Goal: Check status

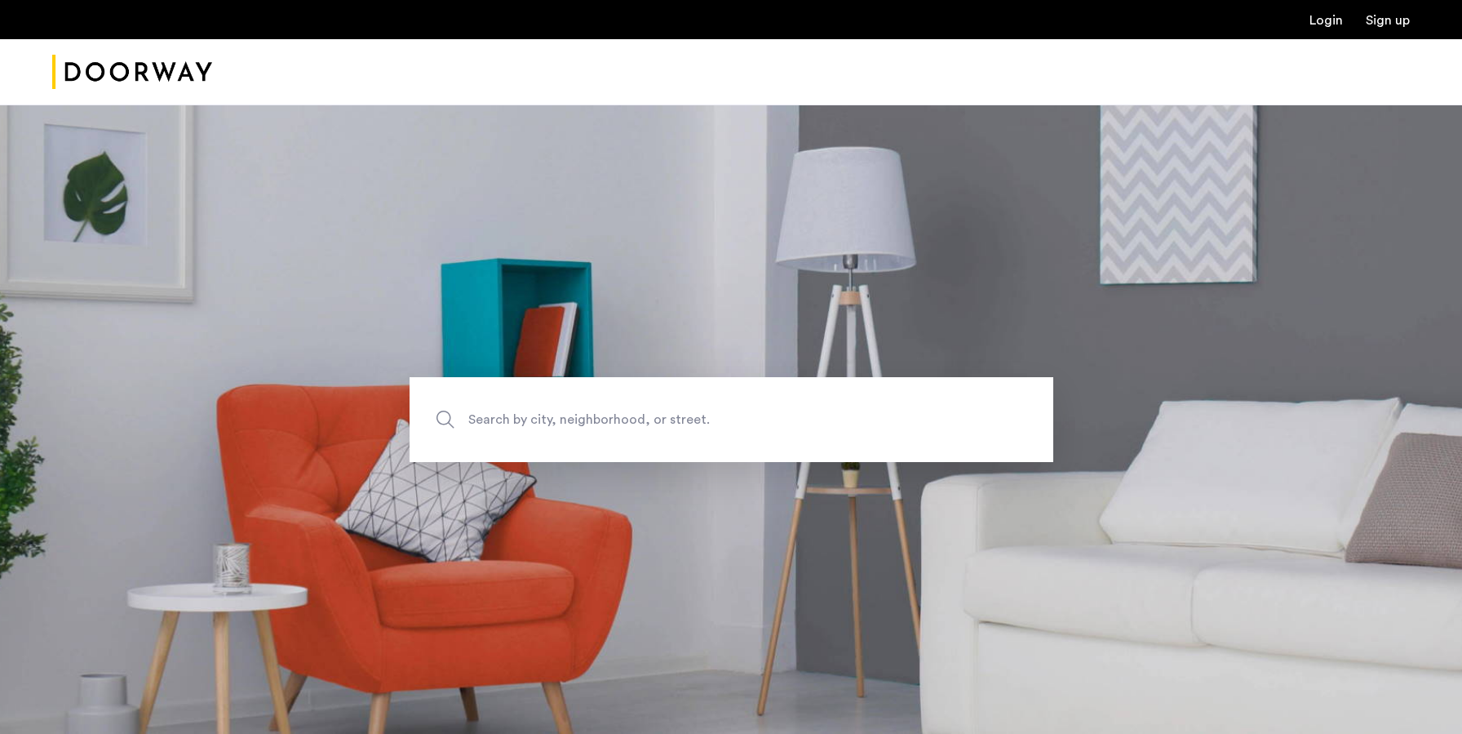
click at [1339, 23] on link "Login" at bounding box center [1326, 20] width 33 height 13
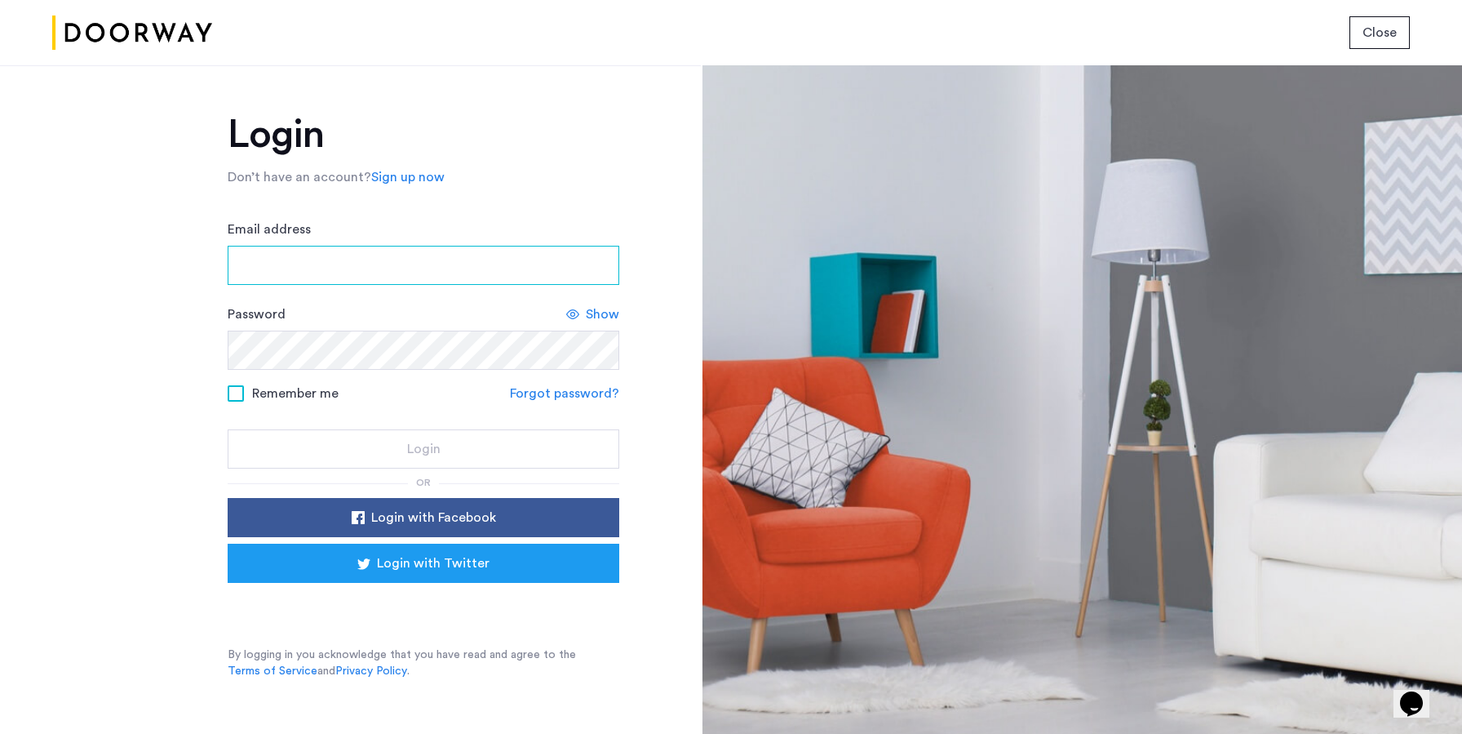
click at [423, 259] on input "Email address" at bounding box center [424, 265] width 392 height 39
type input "**********"
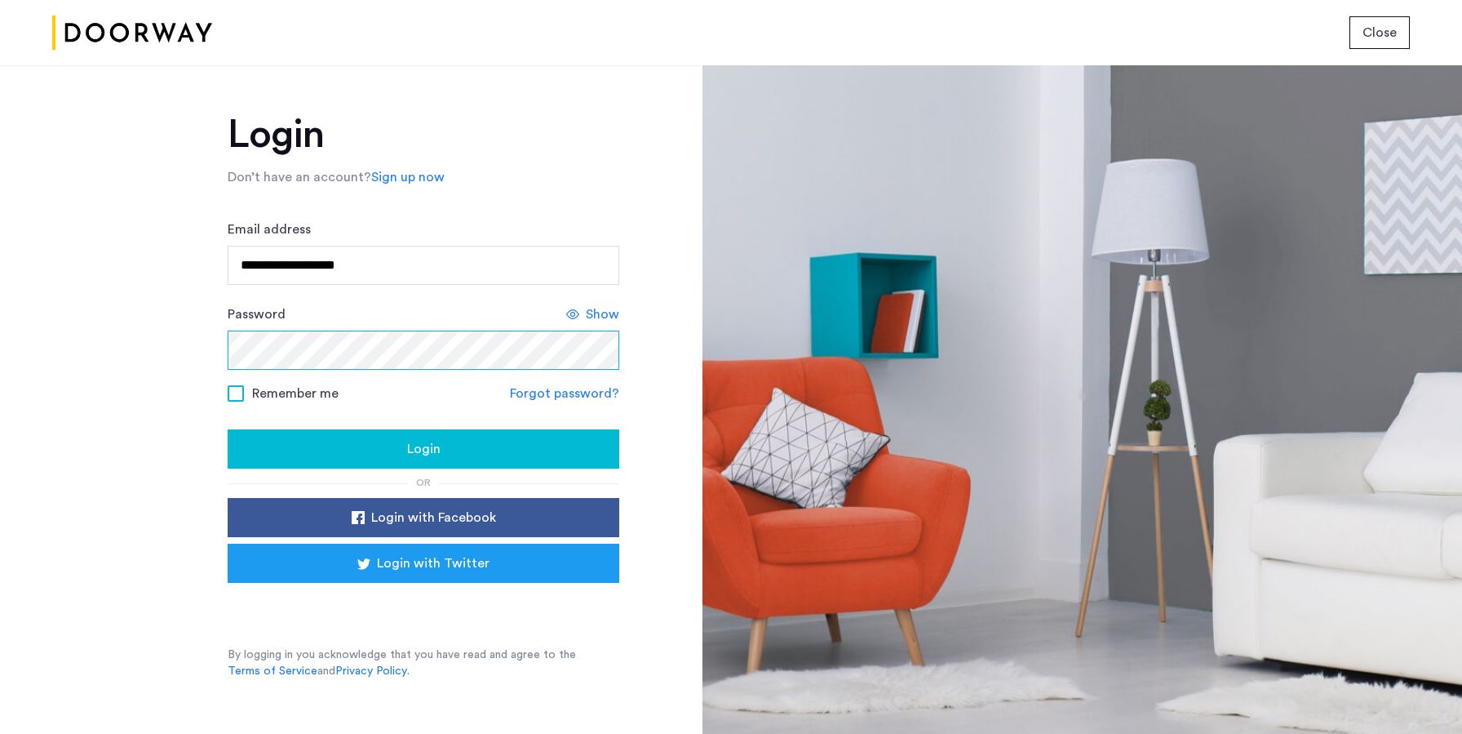
click at [228, 429] on button "Login" at bounding box center [424, 448] width 392 height 39
click at [580, 315] on div "Show" at bounding box center [592, 314] width 53 height 20
click at [458, 449] on div "Login" at bounding box center [424, 449] width 366 height 20
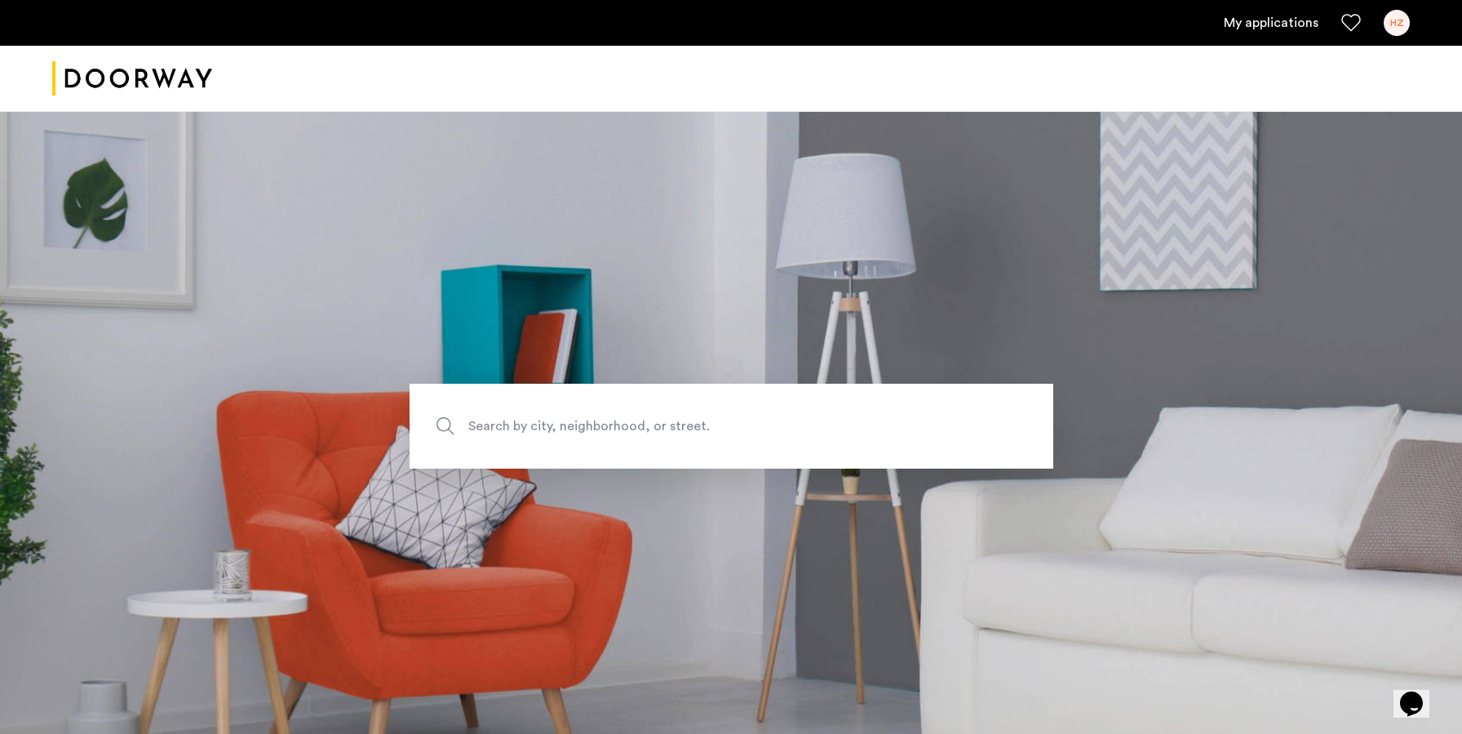
click at [1287, 18] on link "My applications" at bounding box center [1271, 23] width 95 height 20
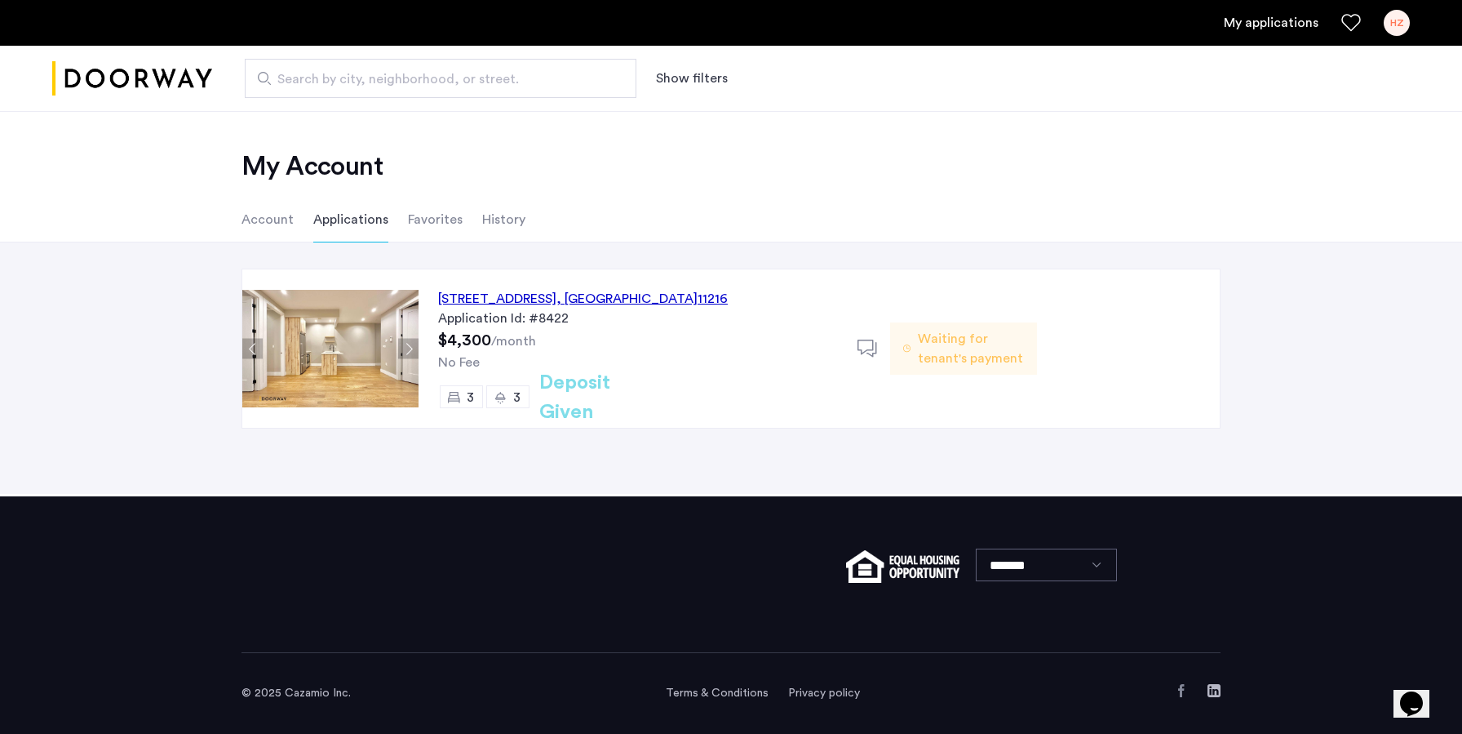
click at [698, 298] on span ", [GEOGRAPHIC_DATA]" at bounding box center [626, 298] width 141 height 13
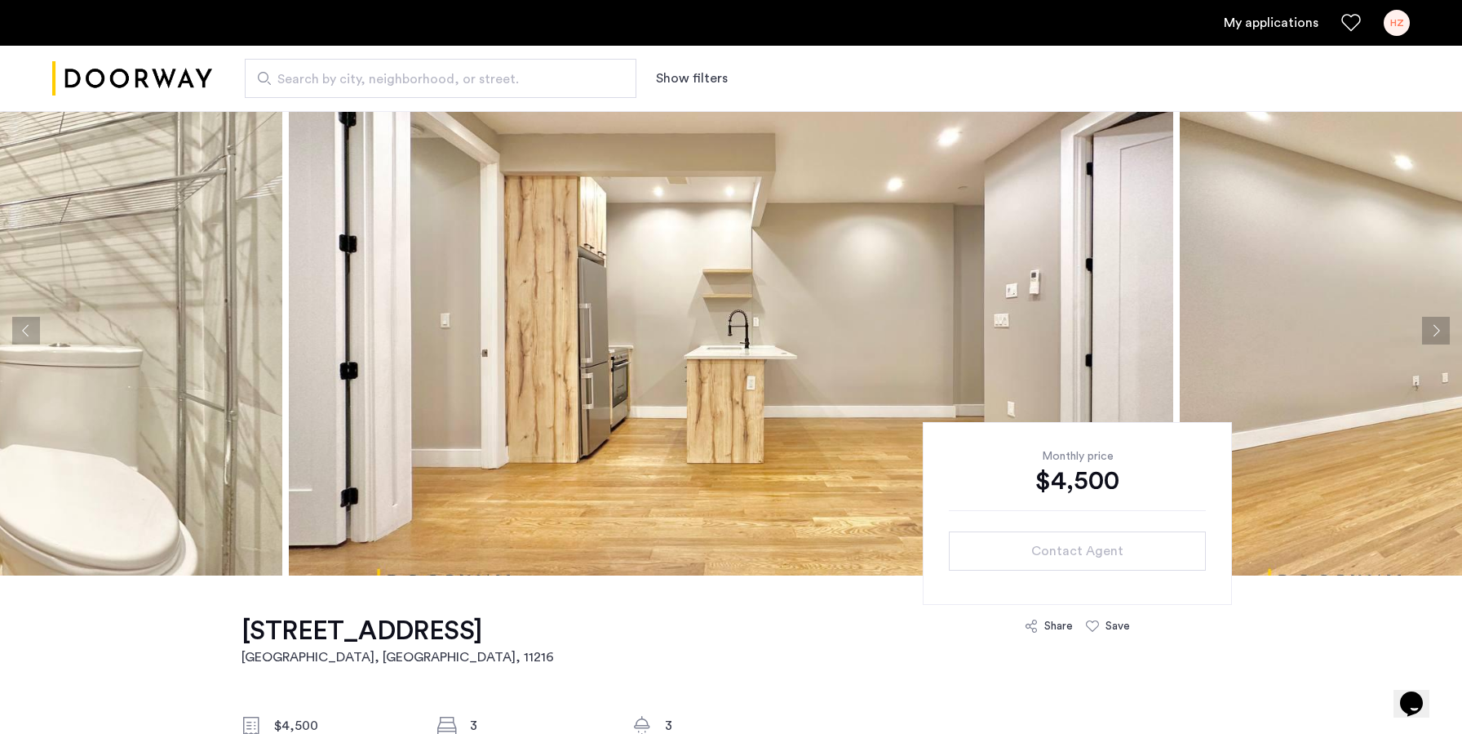
scroll to position [1, 0]
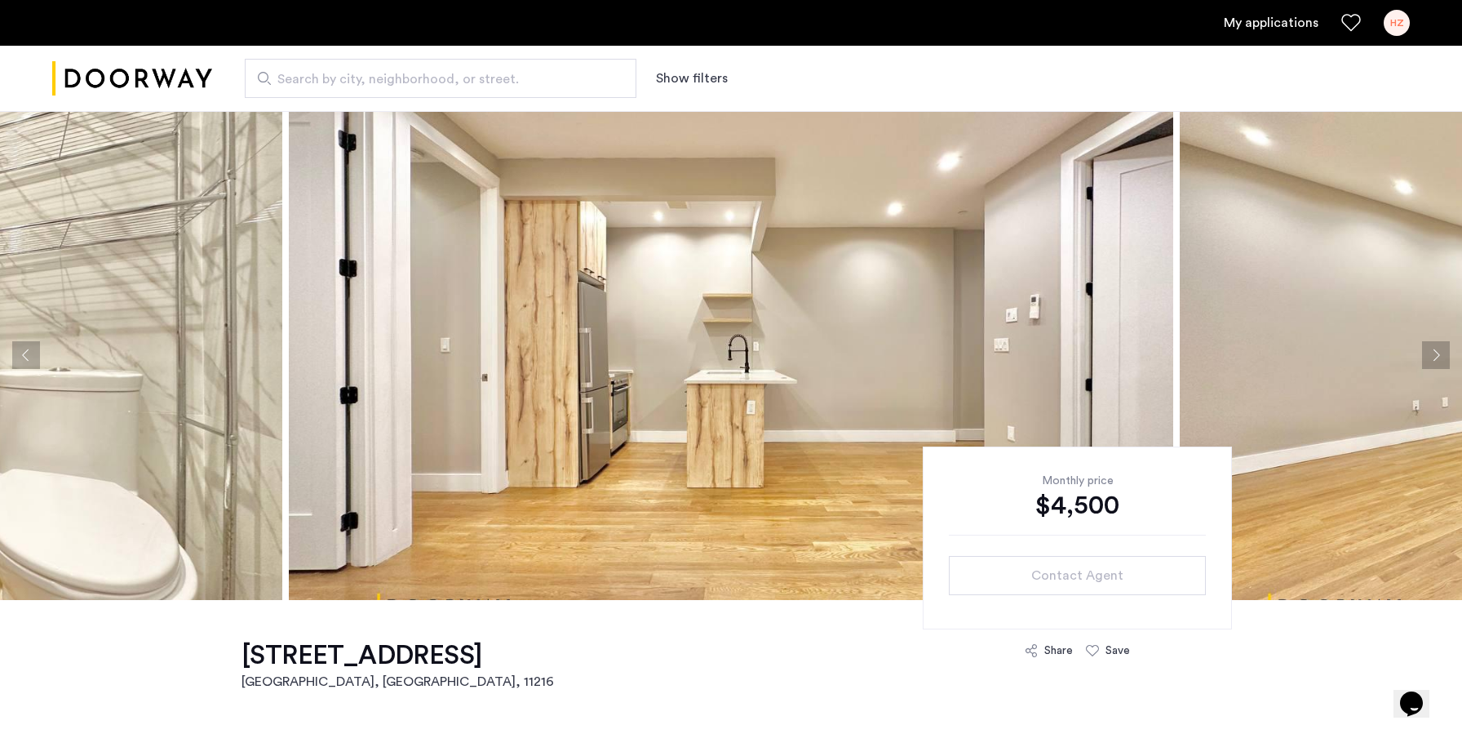
click at [1086, 512] on div "$4,500" at bounding box center [1077, 505] width 257 height 33
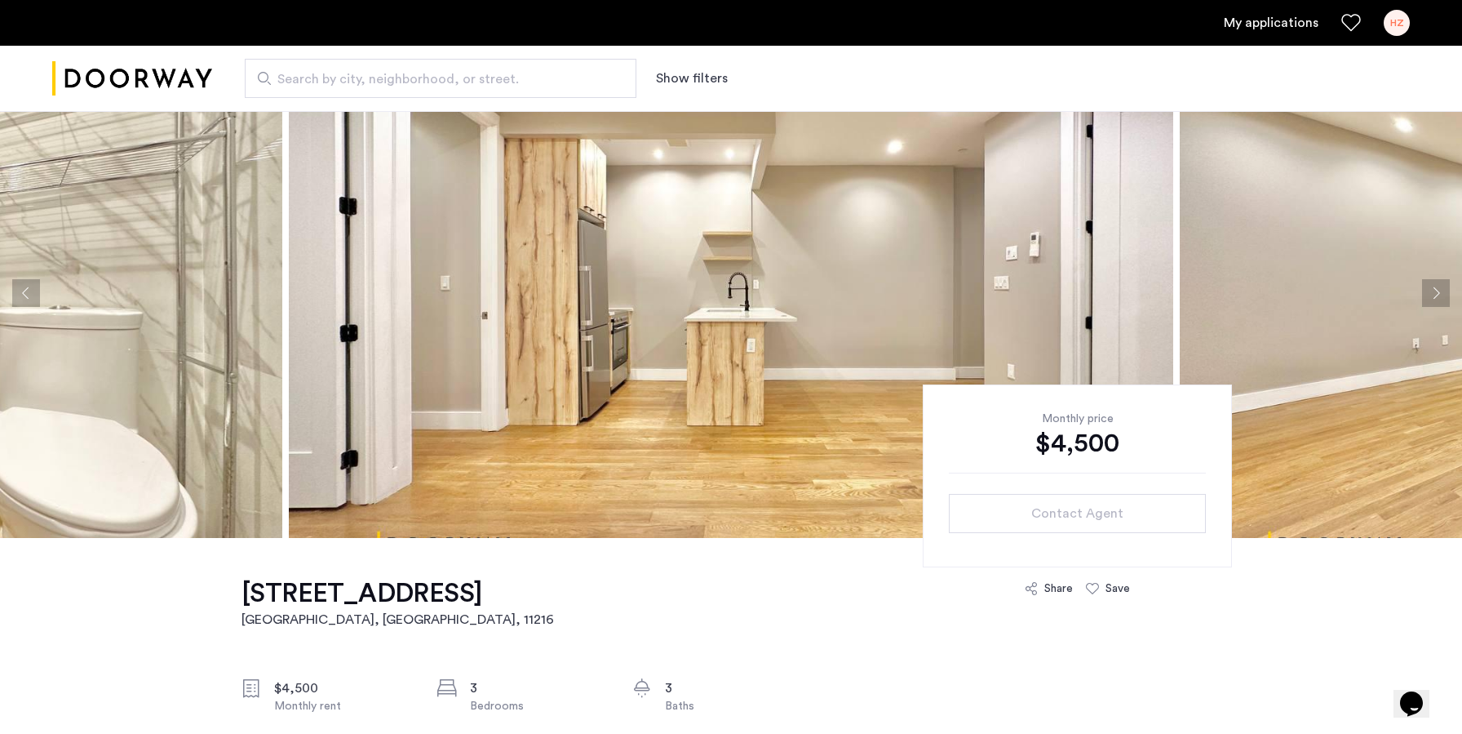
scroll to position [0, 0]
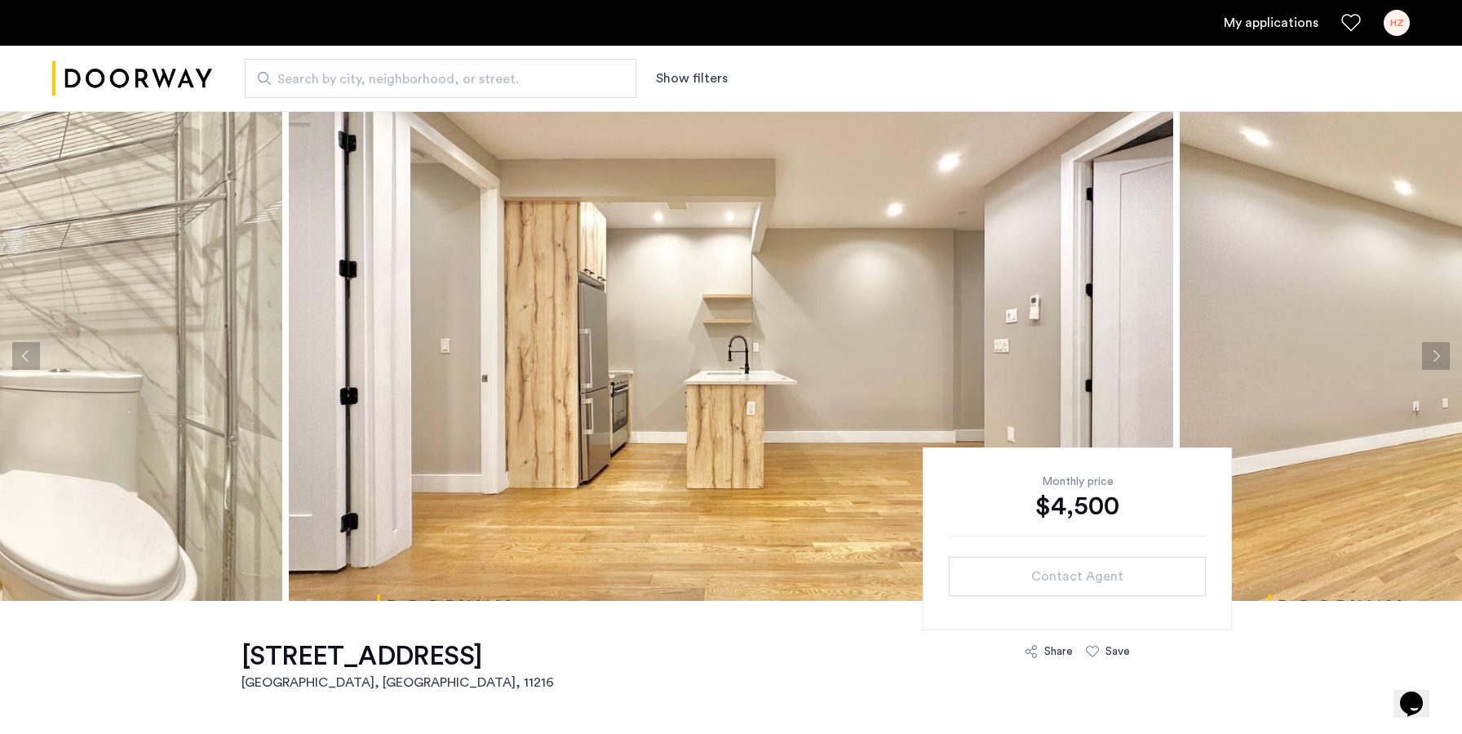
click at [1253, 25] on link "My applications" at bounding box center [1271, 23] width 95 height 20
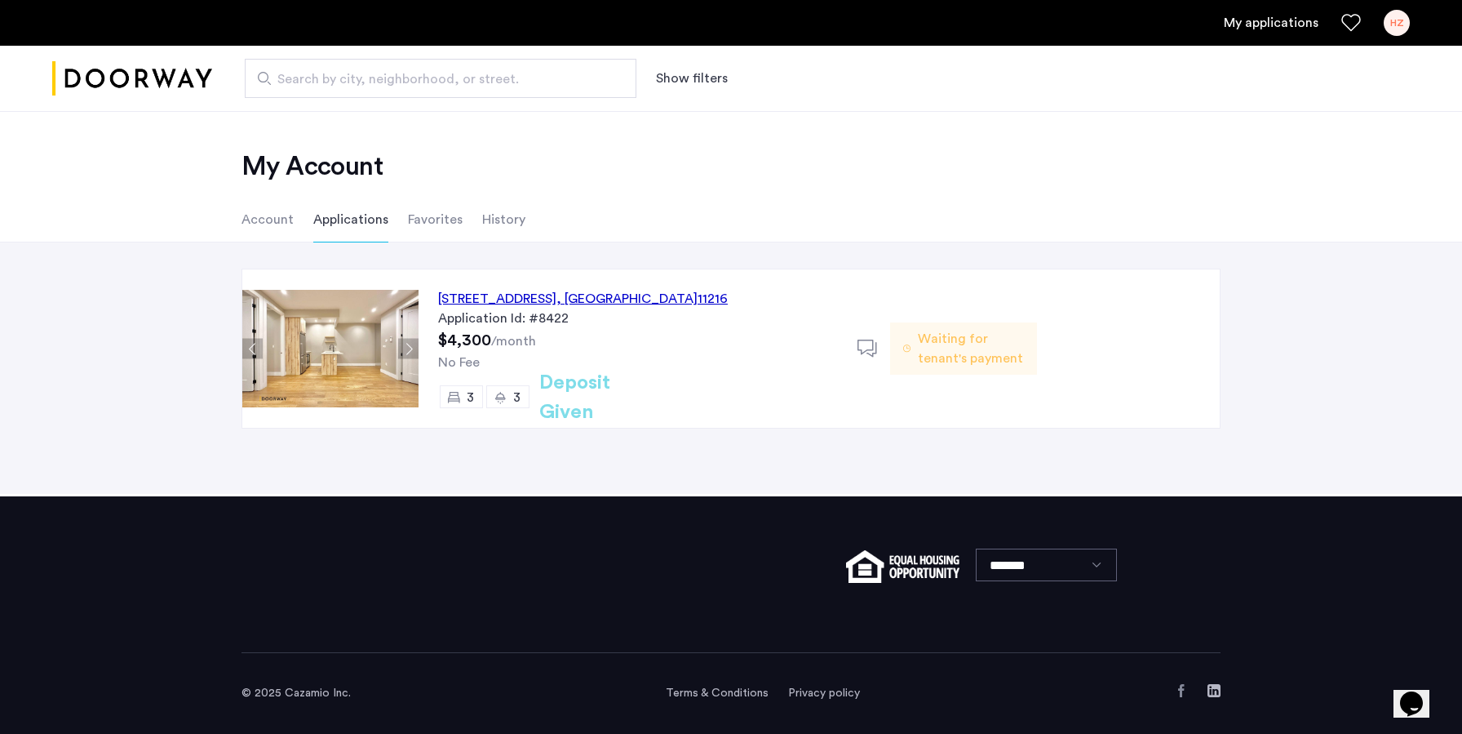
click at [948, 350] on span "Waiting for tenant's payment" at bounding box center [971, 348] width 106 height 39
click at [973, 353] on span "Waiting for tenant's payment" at bounding box center [971, 348] width 106 height 39
click at [871, 353] on icon at bounding box center [868, 349] width 20 height 20
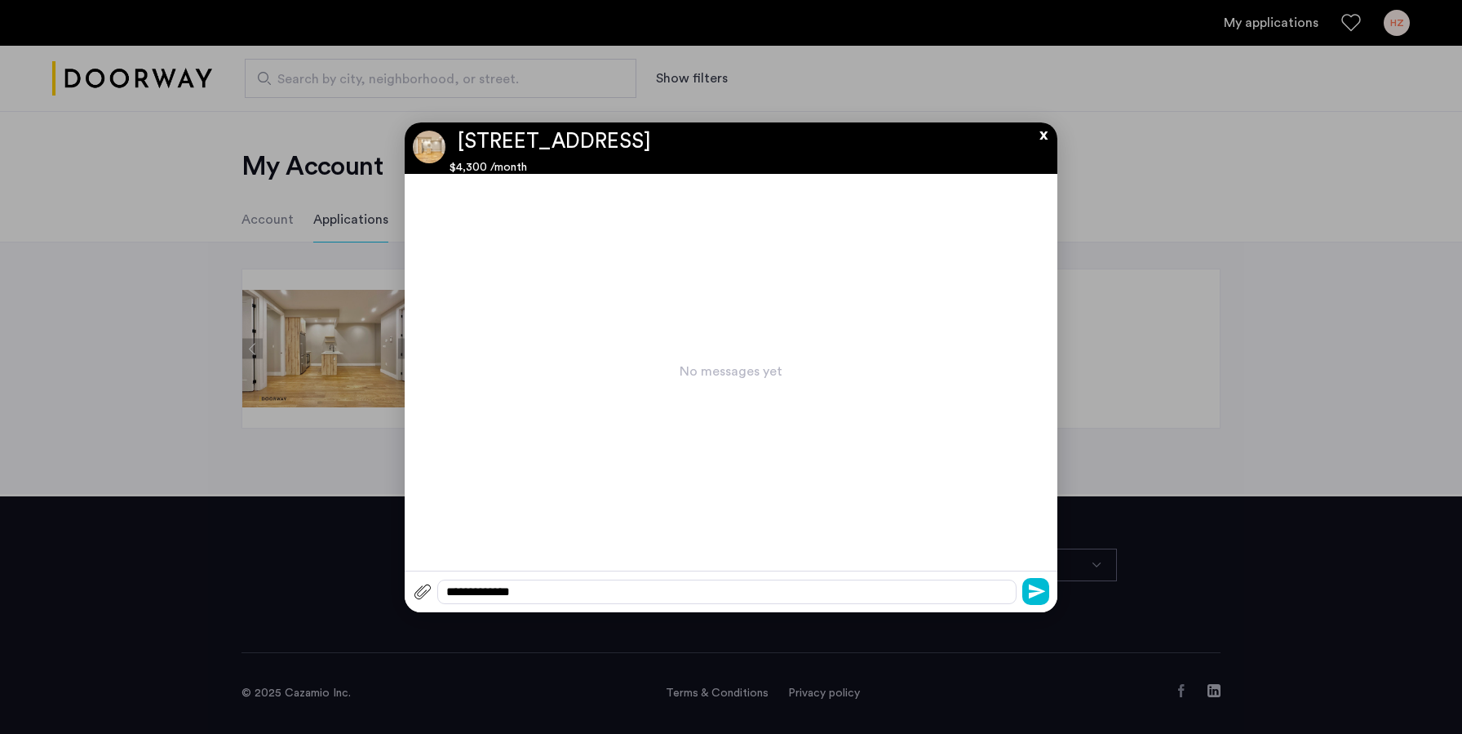
click at [1135, 149] on div at bounding box center [731, 367] width 1462 height 734
